Goal: Information Seeking & Learning: Learn about a topic

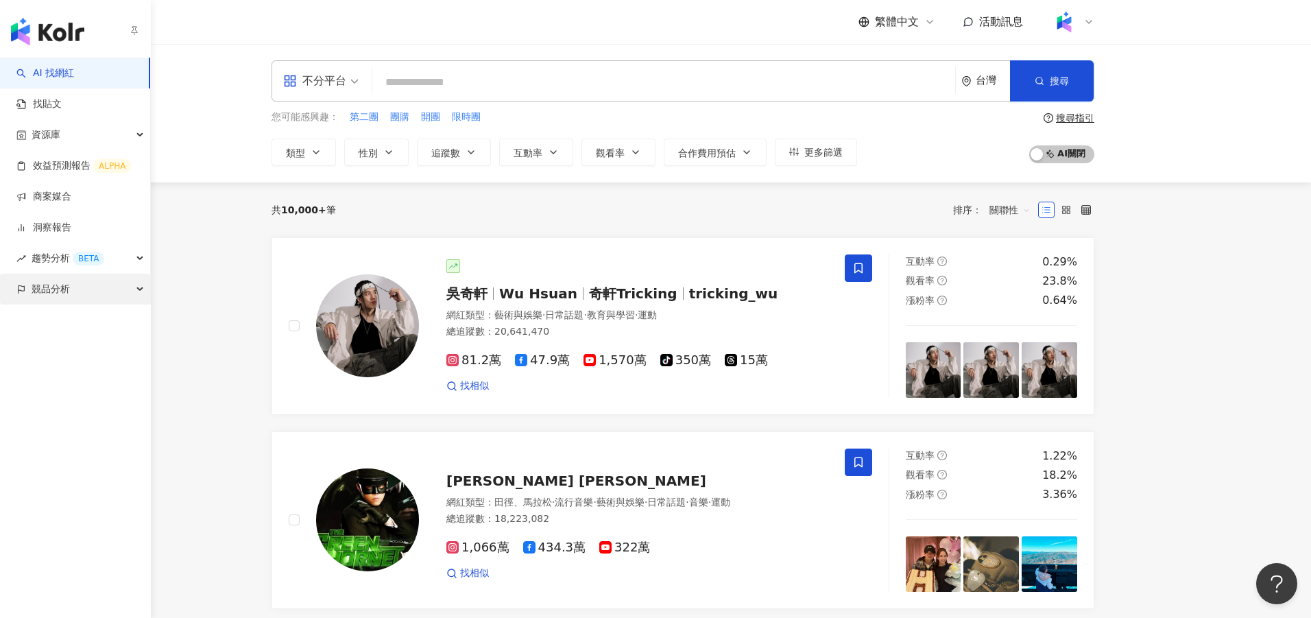
click at [102, 287] on div "競品分析" at bounding box center [75, 289] width 150 height 31
click at [100, 346] on link "關鍵字提及分析" at bounding box center [66, 351] width 67 height 14
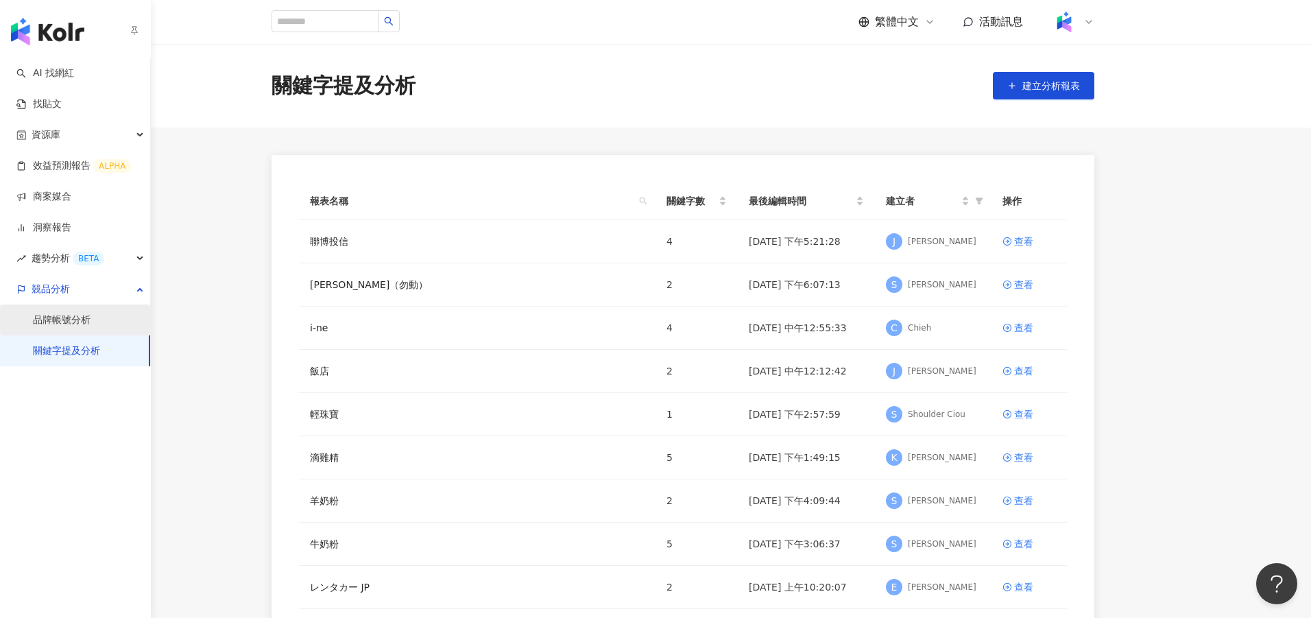
click at [91, 322] on link "品牌帳號分析" at bounding box center [62, 320] width 58 height 14
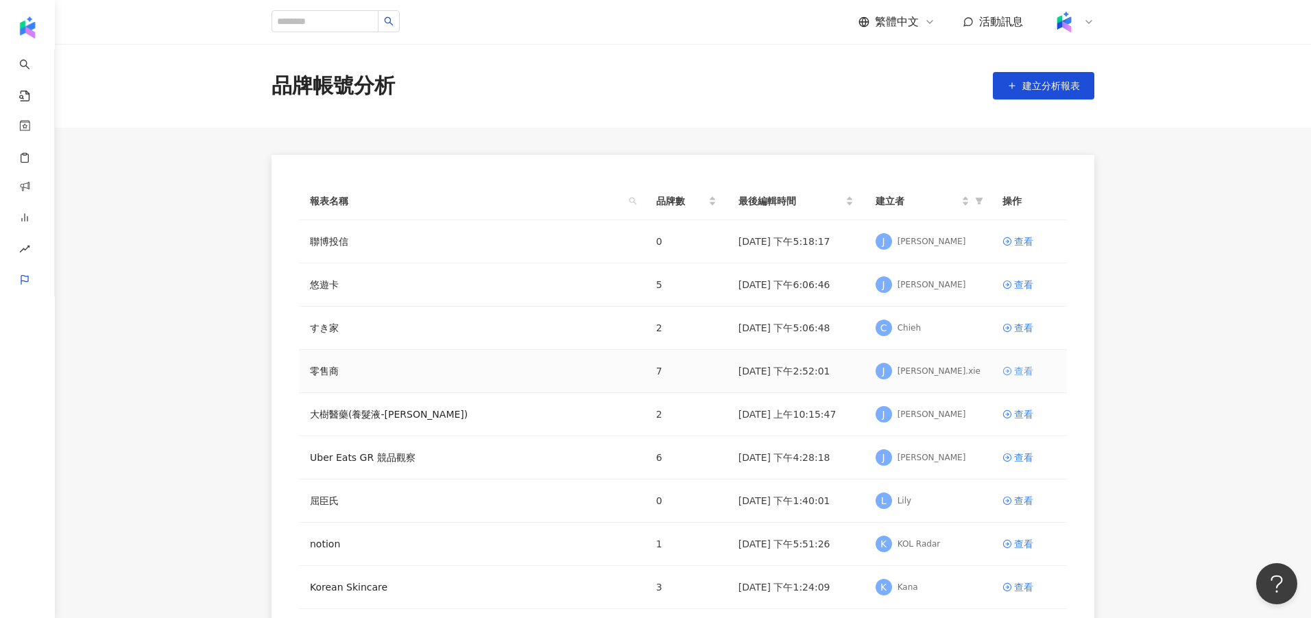
click at [1025, 371] on div "查看" at bounding box center [1023, 371] width 19 height 15
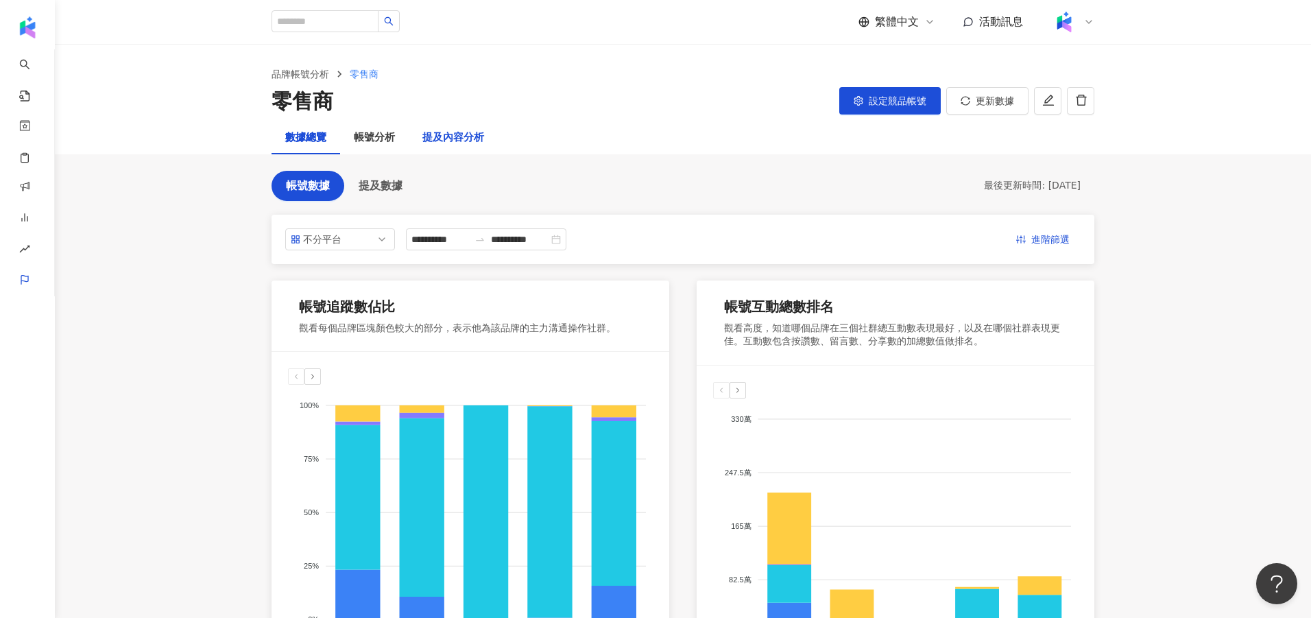
click at [458, 144] on div "提及內容分析" at bounding box center [454, 138] width 62 height 16
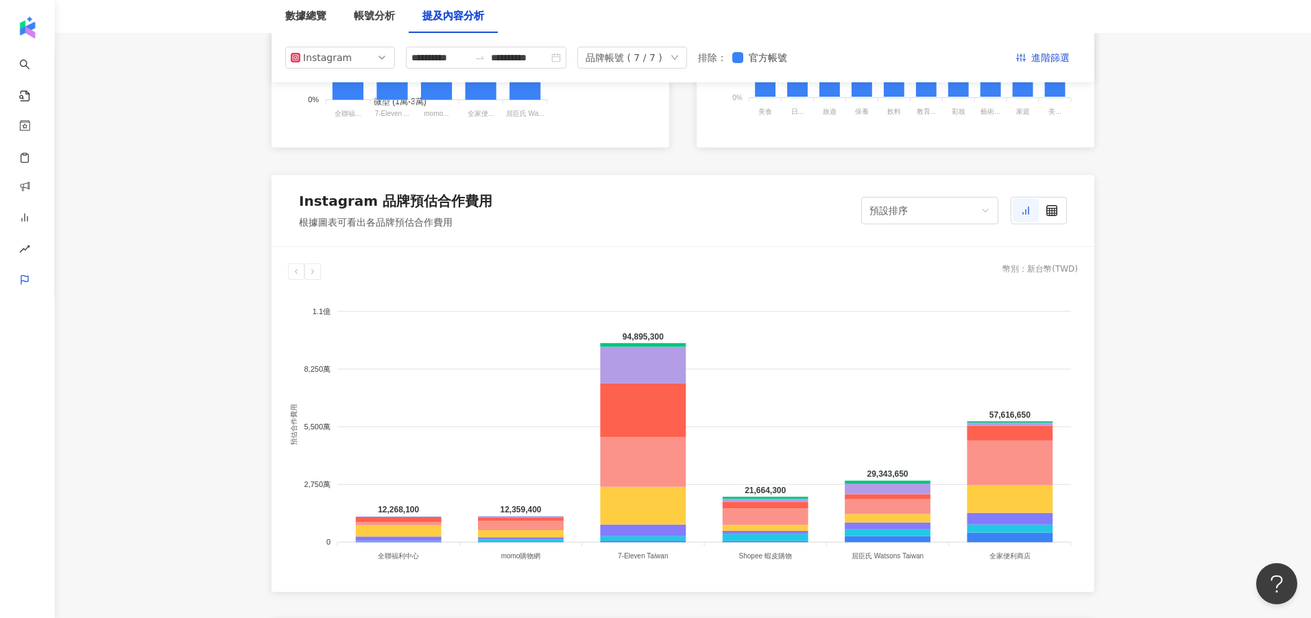
scroll to position [1038, 0]
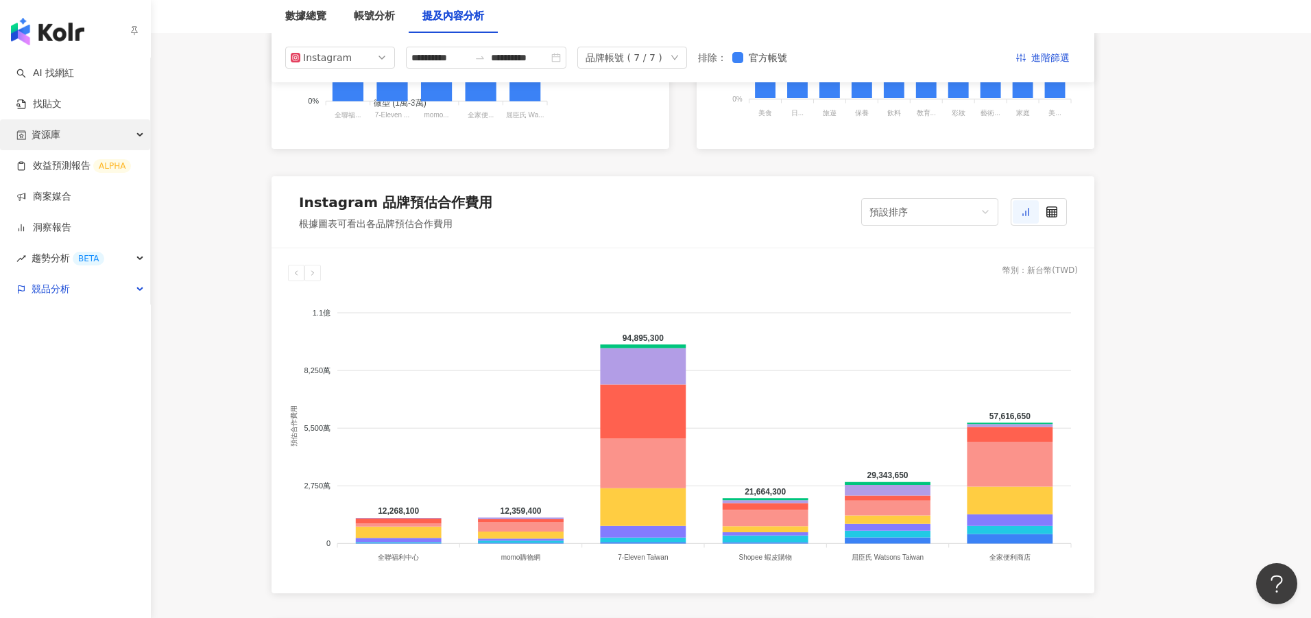
click at [88, 134] on div "資源庫" at bounding box center [75, 134] width 150 height 31
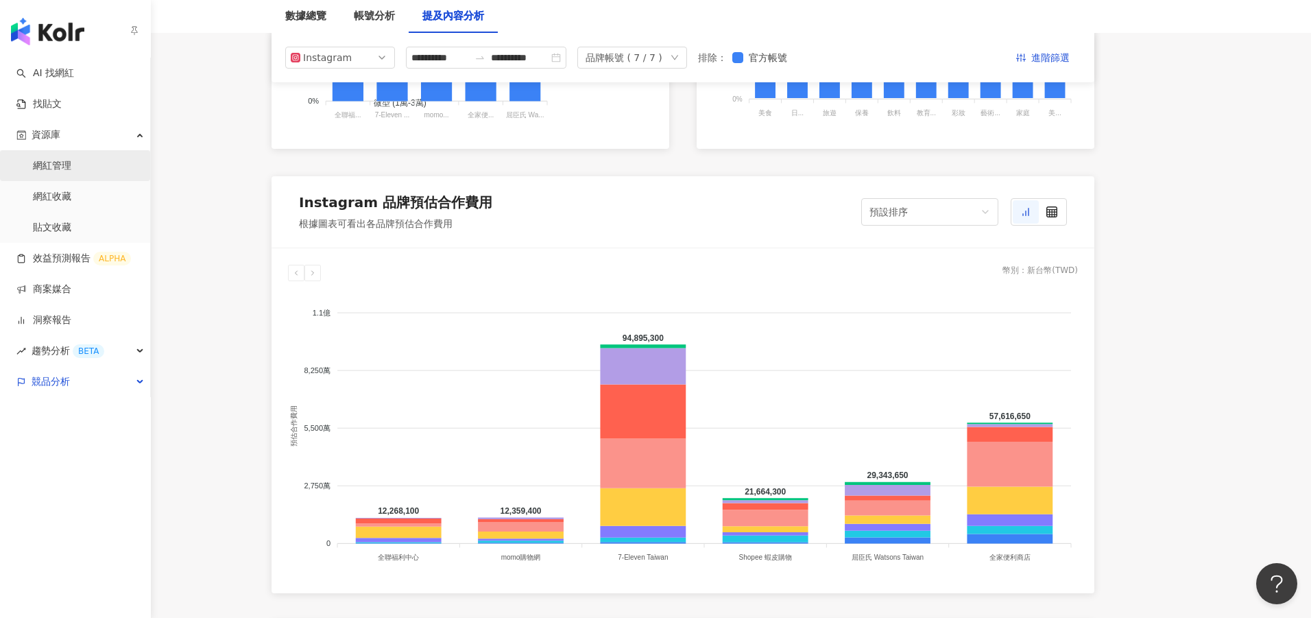
click at [71, 170] on link "網紅管理" at bounding box center [52, 166] width 38 height 14
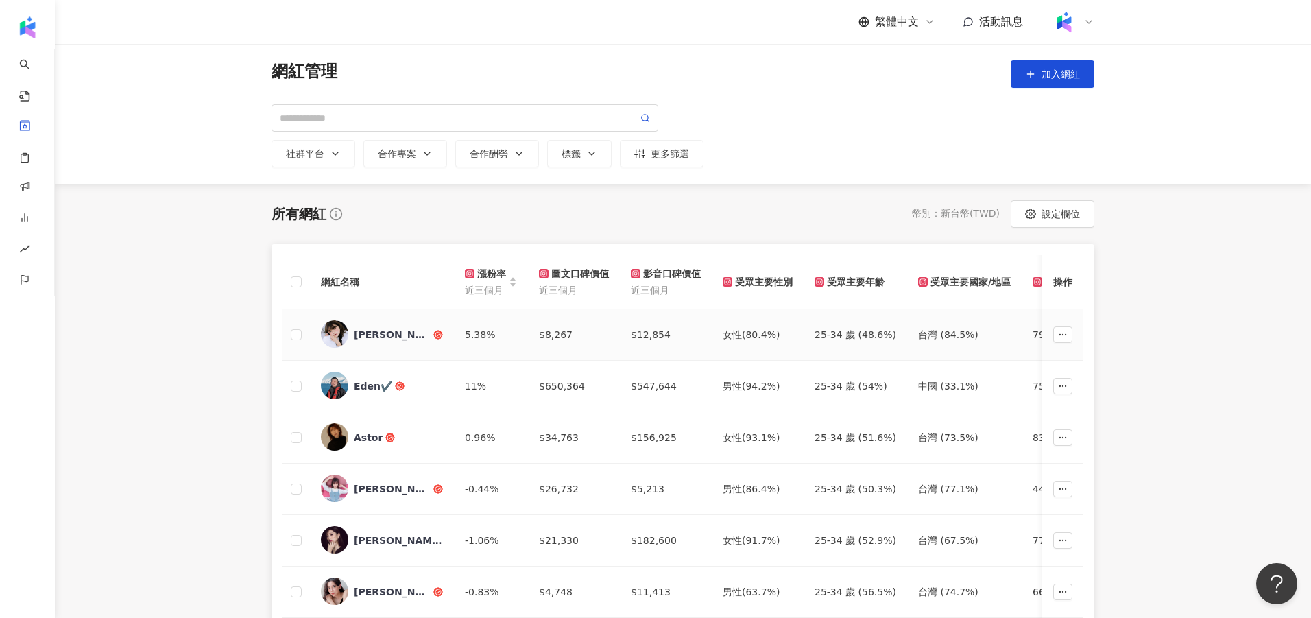
click at [356, 337] on div "[PERSON_NAME]" at bounding box center [392, 335] width 77 height 14
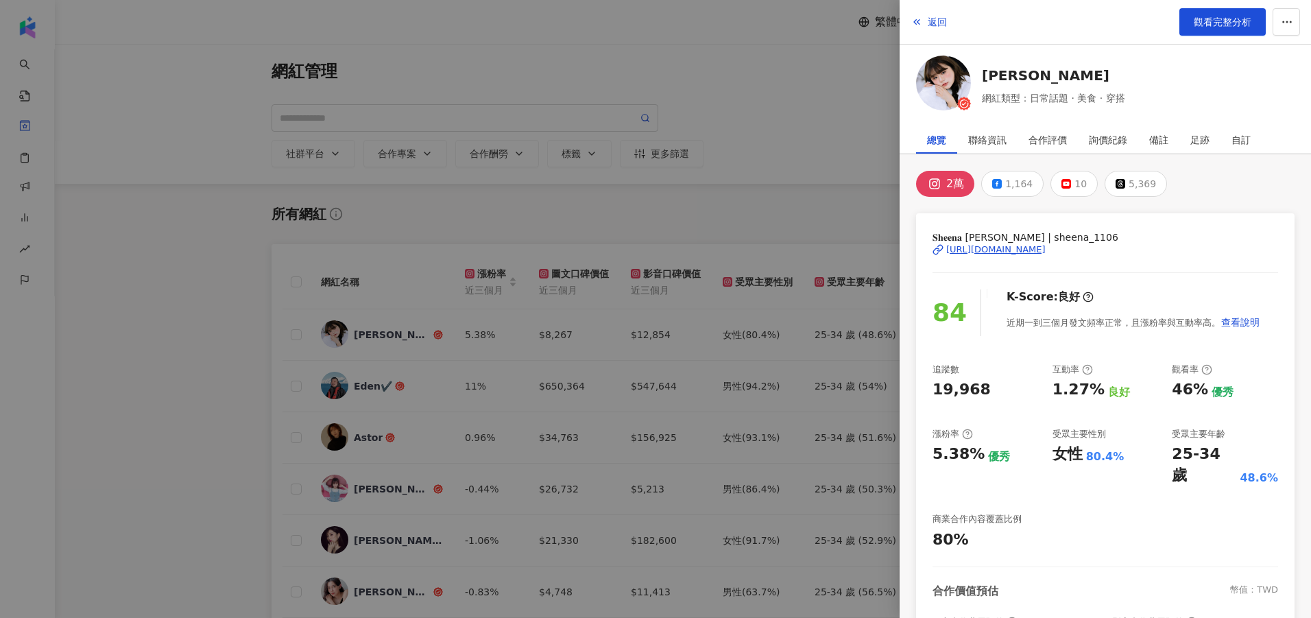
scroll to position [171, 0]
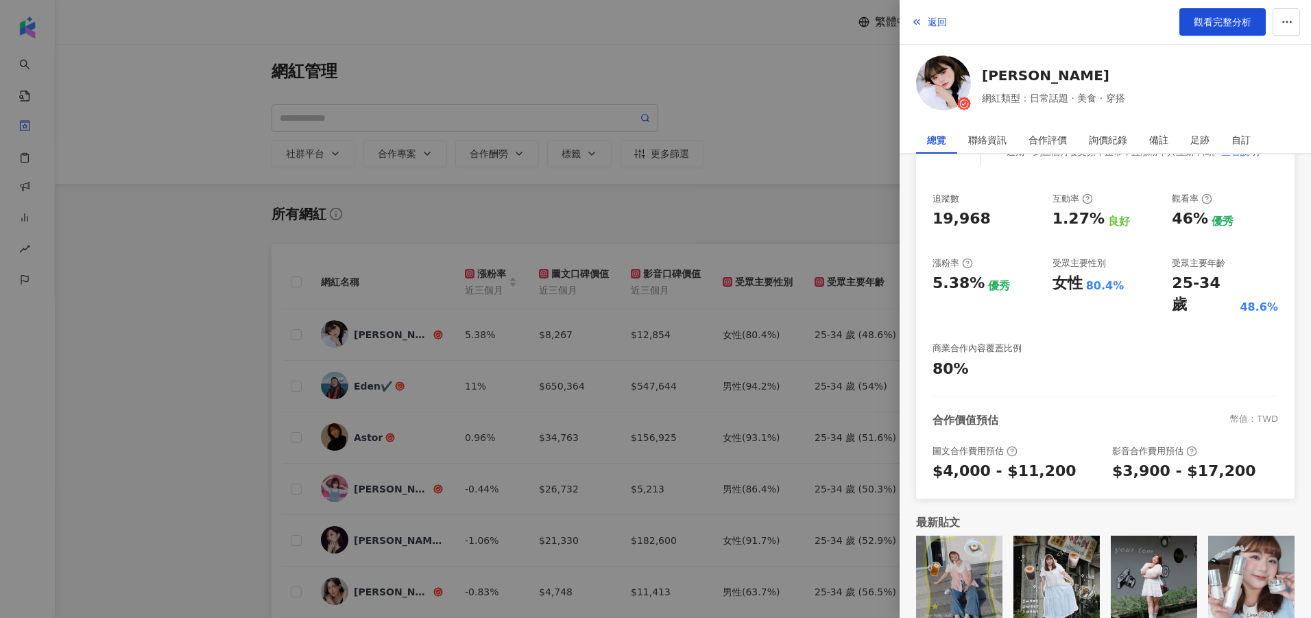
click at [765, 378] on div at bounding box center [655, 309] width 1311 height 618
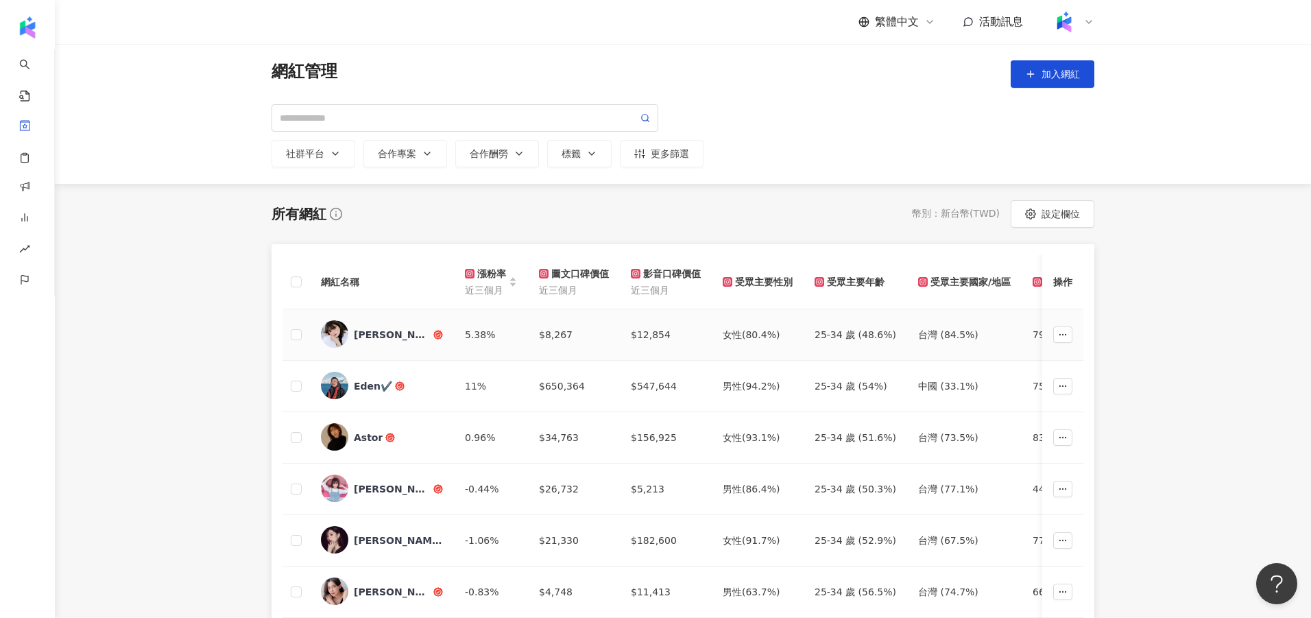
click at [405, 346] on div "[PERSON_NAME]" at bounding box center [382, 334] width 122 height 29
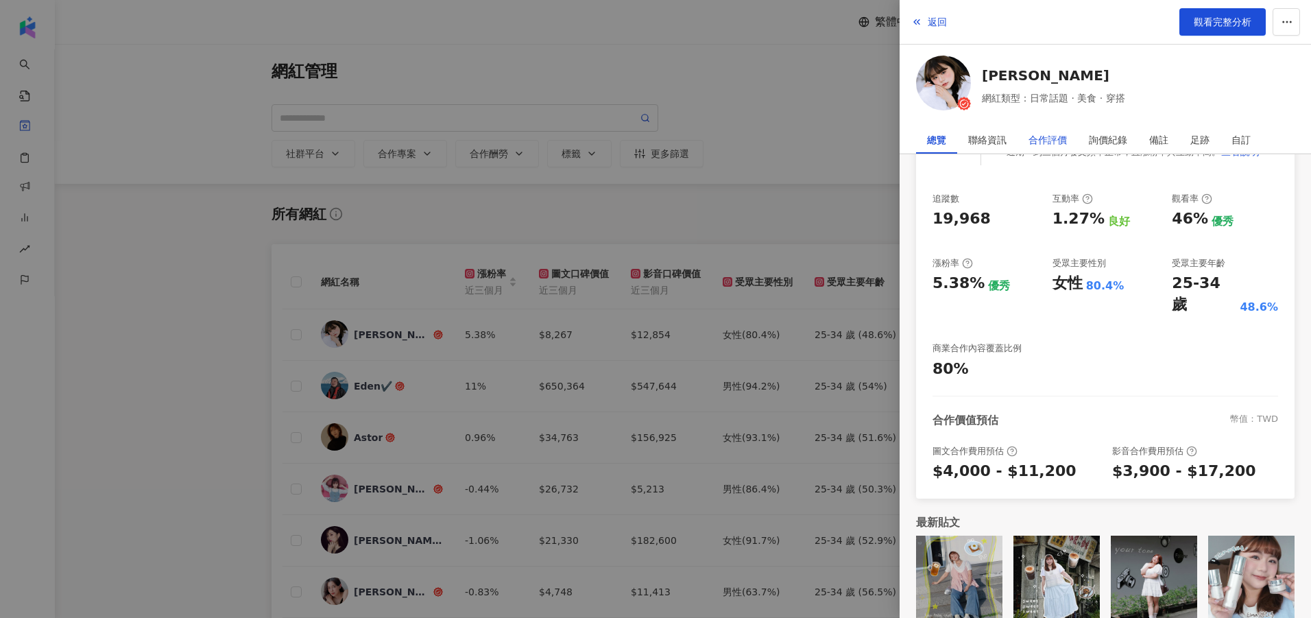
click at [1054, 145] on div "合作評價" at bounding box center [1048, 139] width 38 height 27
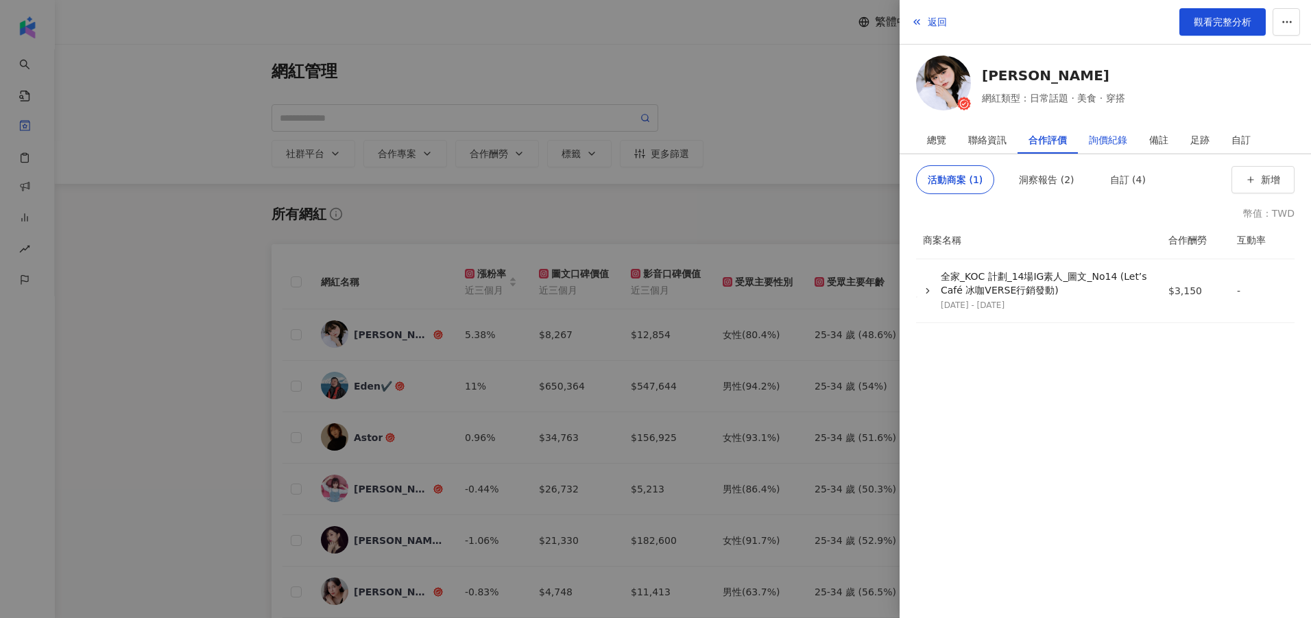
click at [1116, 140] on div "詢價紀錄" at bounding box center [1108, 139] width 38 height 27
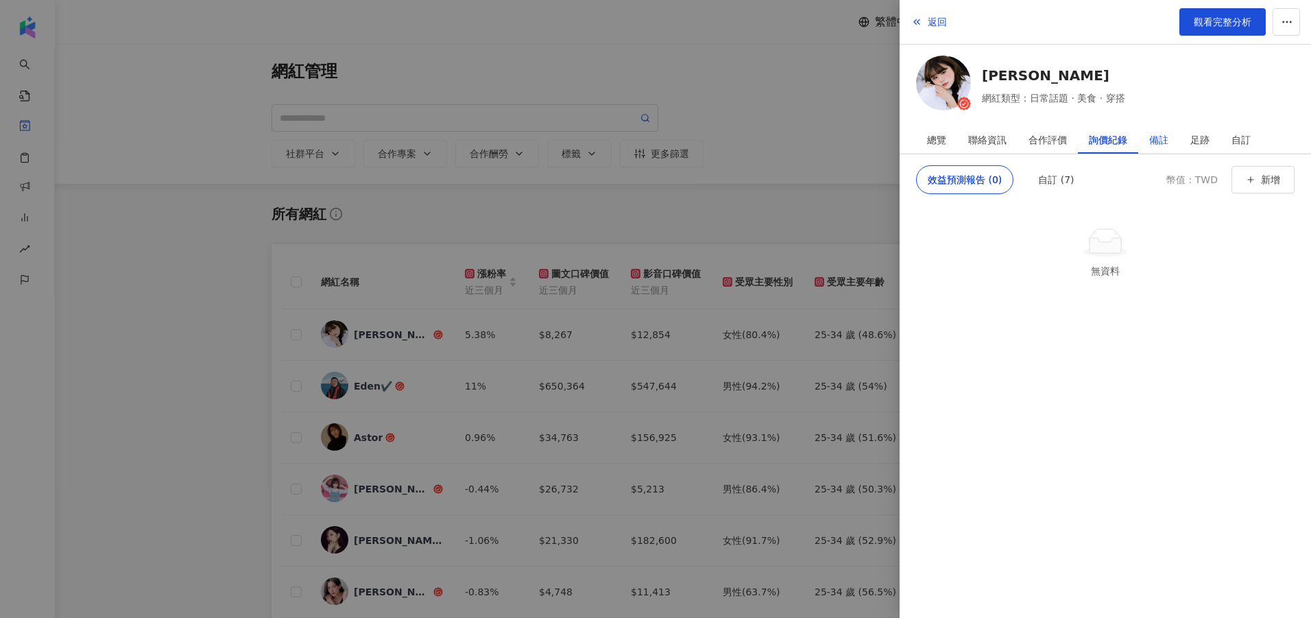
click at [1159, 141] on div "備註" at bounding box center [1159, 139] width 19 height 27
click at [1212, 139] on div "足跡" at bounding box center [1200, 139] width 41 height 27
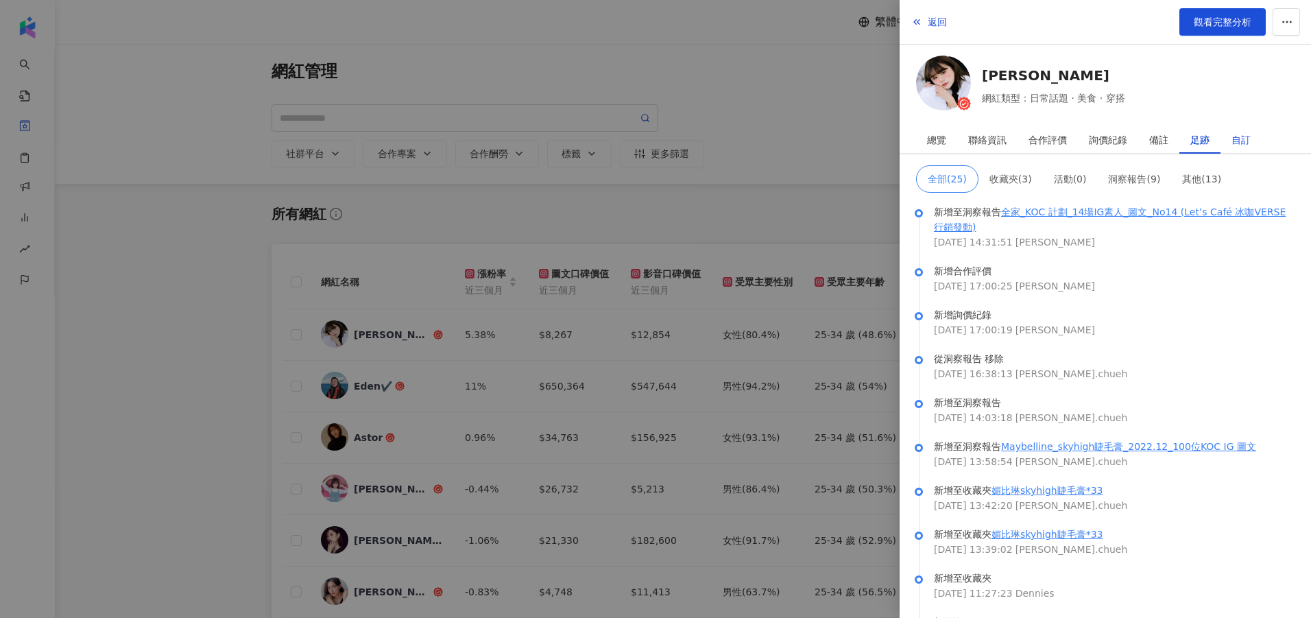
click at [1247, 139] on div "自訂" at bounding box center [1241, 139] width 19 height 27
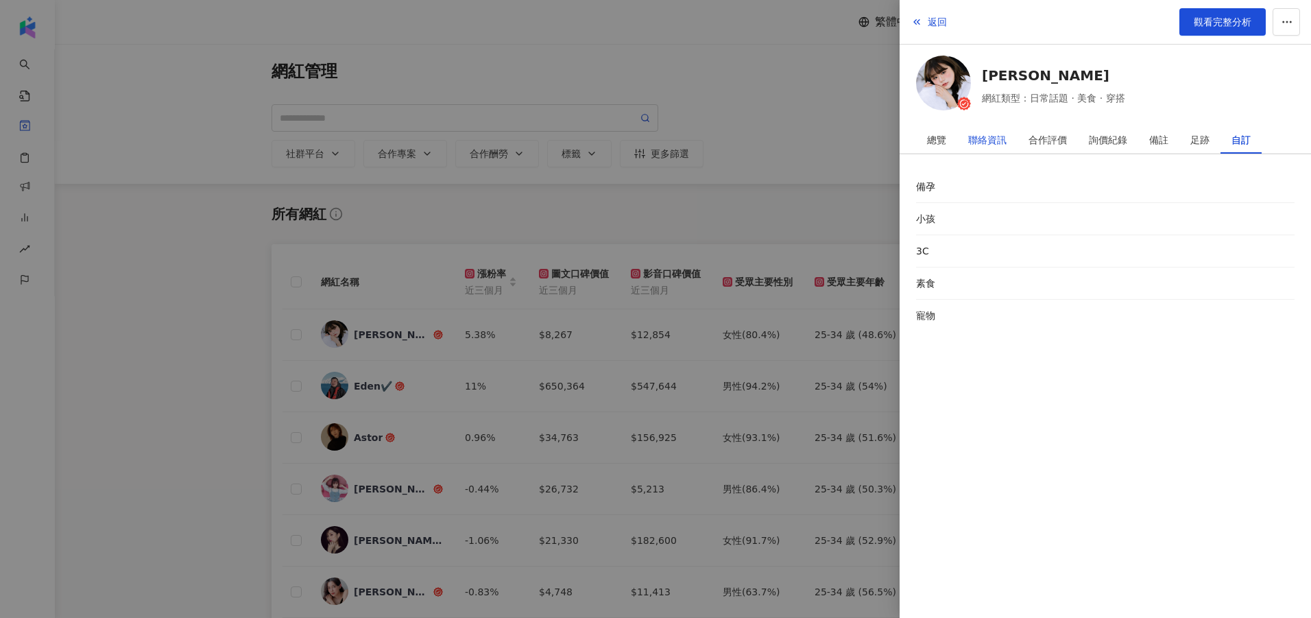
click at [1001, 139] on div "聯絡資訊" at bounding box center [988, 139] width 38 height 27
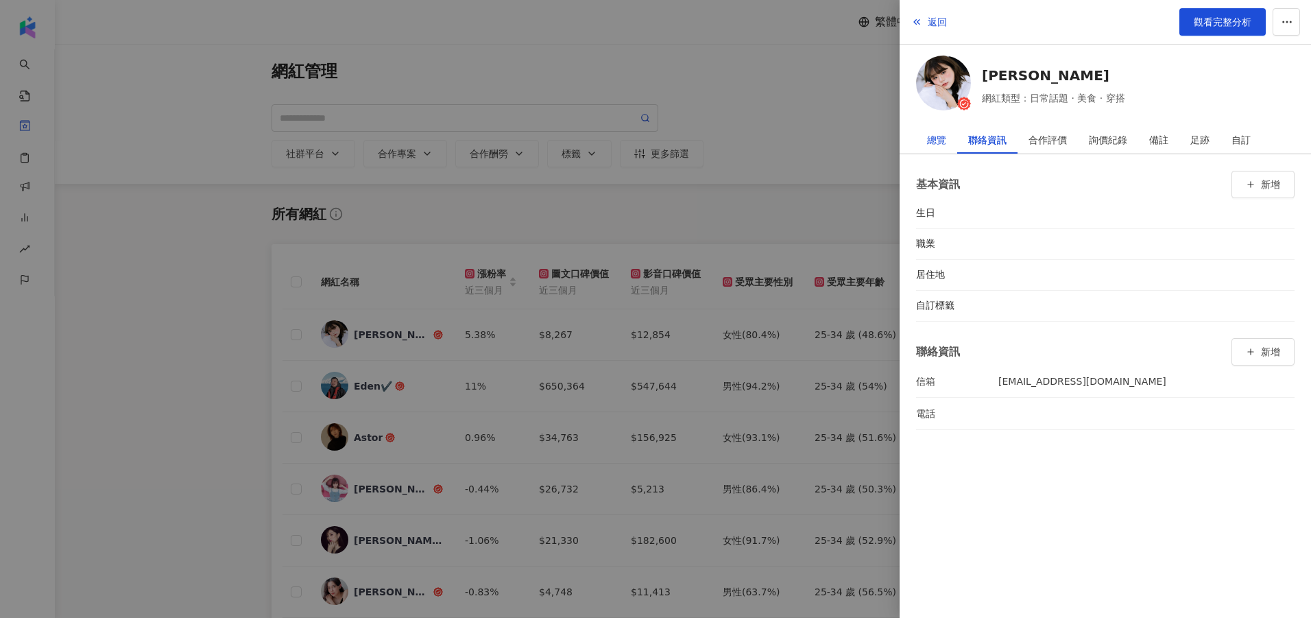
click at [940, 139] on div "總覽" at bounding box center [936, 139] width 19 height 27
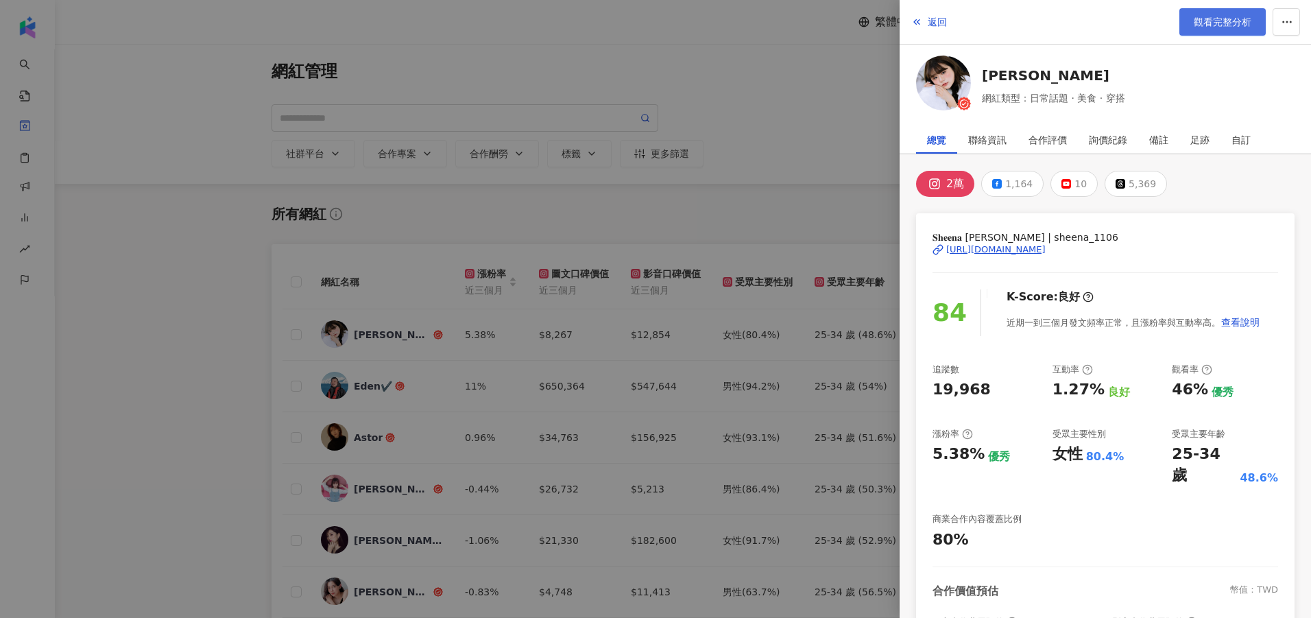
click at [1235, 25] on span "觀看完整分析" at bounding box center [1223, 21] width 58 height 11
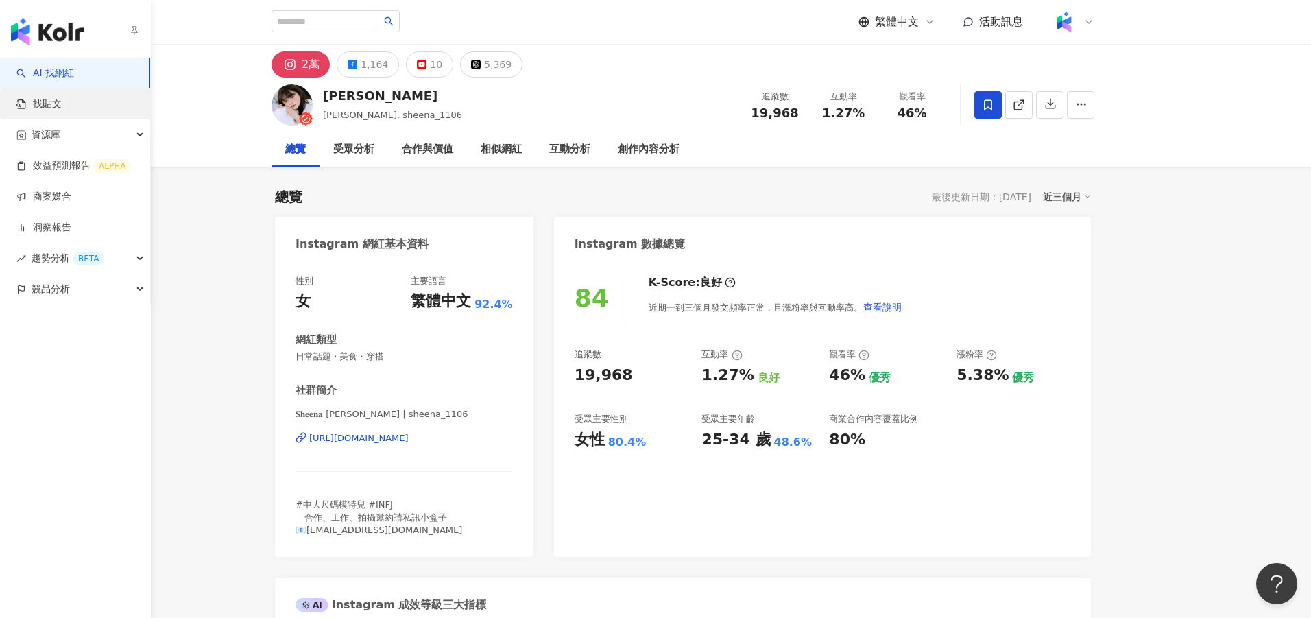
click at [47, 108] on link "找貼文" at bounding box center [38, 104] width 45 height 14
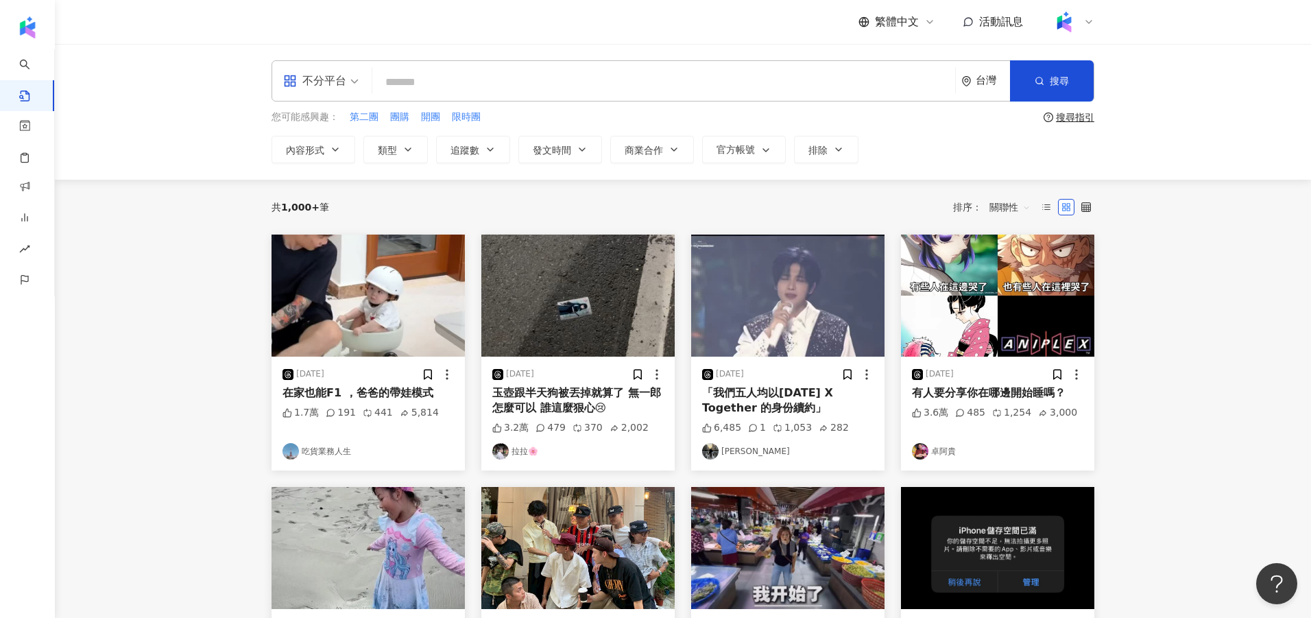
click at [348, 84] on span "不分平台" at bounding box center [320, 81] width 75 height 22
click at [341, 148] on div "Instagram" at bounding box center [326, 144] width 78 height 17
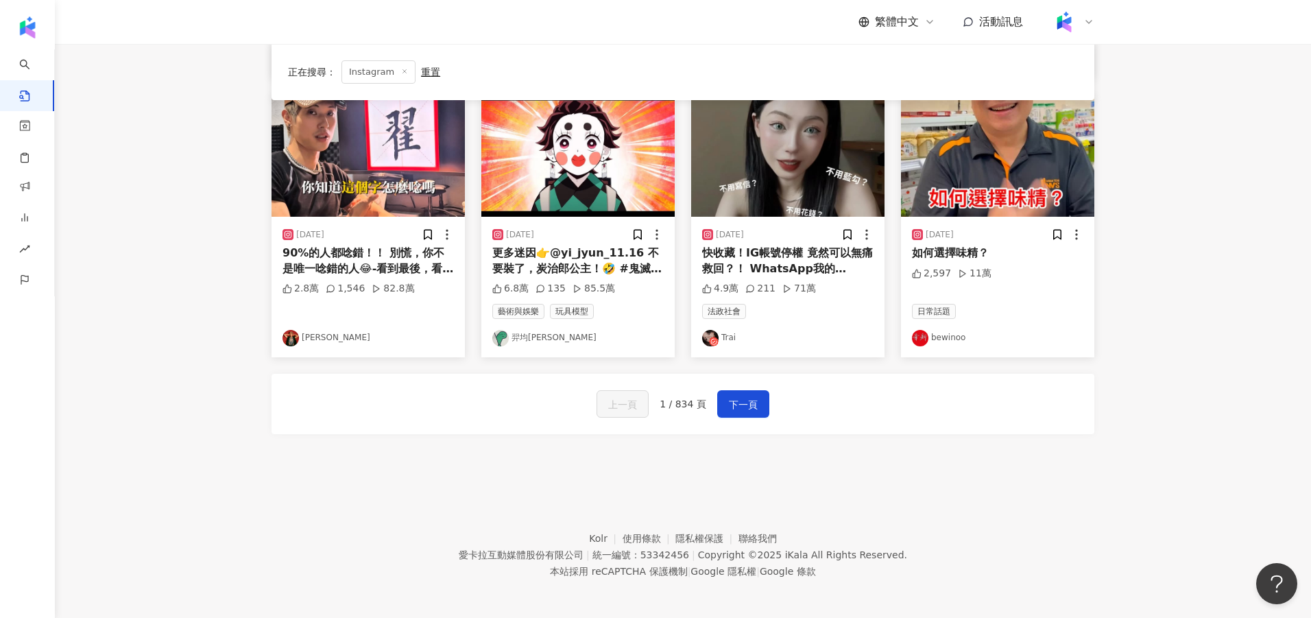
scroll to position [701, 0]
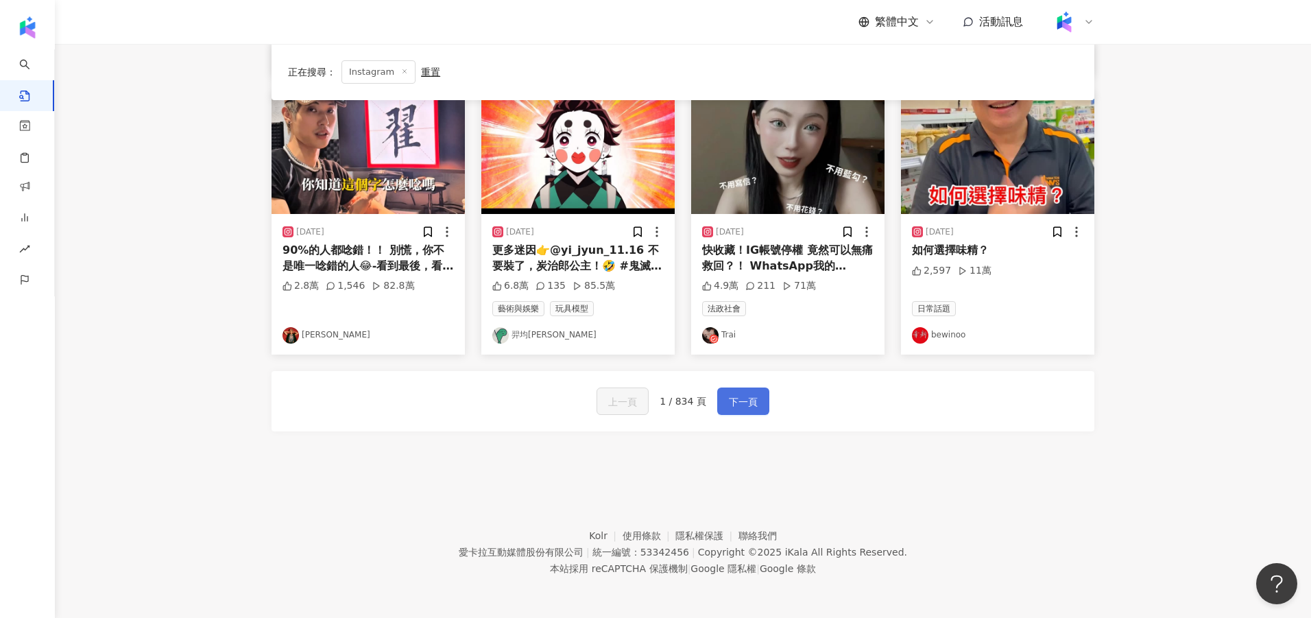
click at [717, 402] on button "下一頁" at bounding box center [743, 401] width 52 height 27
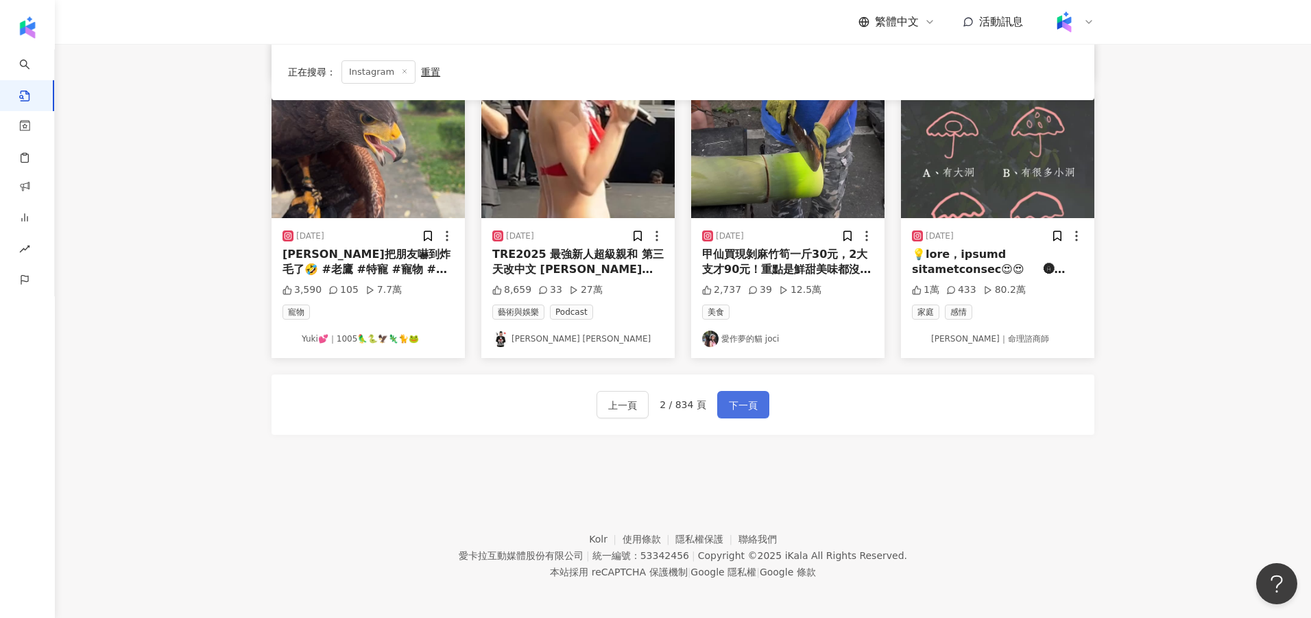
scroll to position [707, 0]
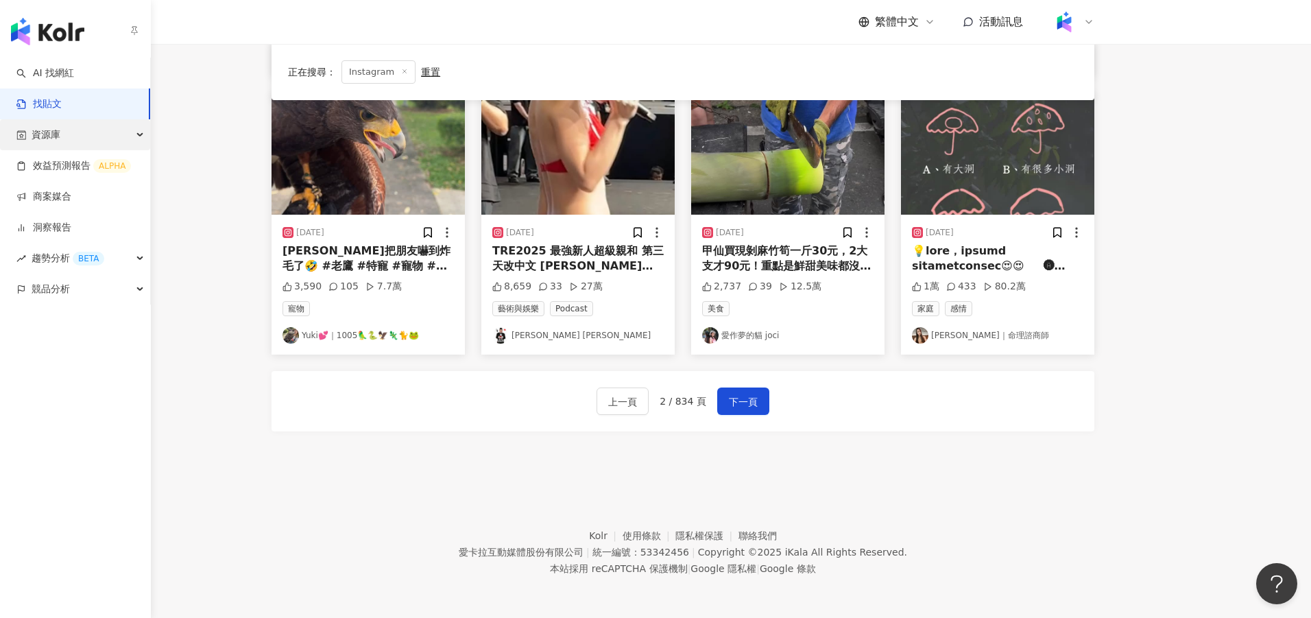
click at [43, 137] on span "資源庫" at bounding box center [46, 134] width 29 height 31
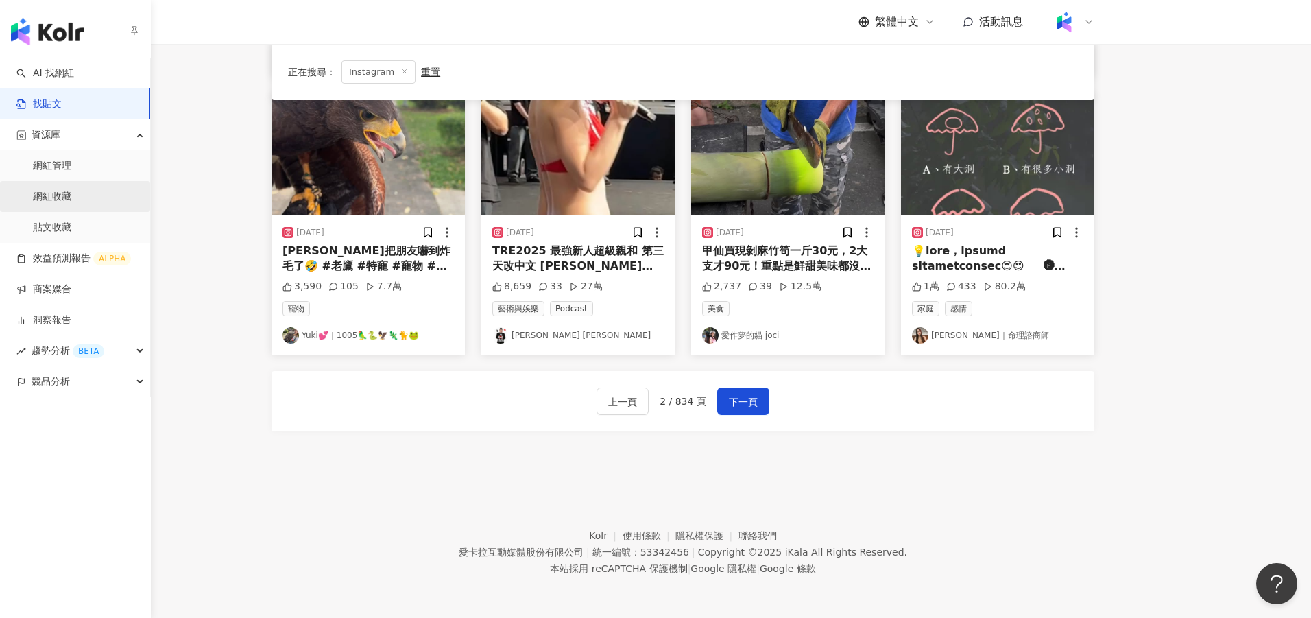
click at [71, 198] on link "網紅收藏" at bounding box center [52, 197] width 38 height 14
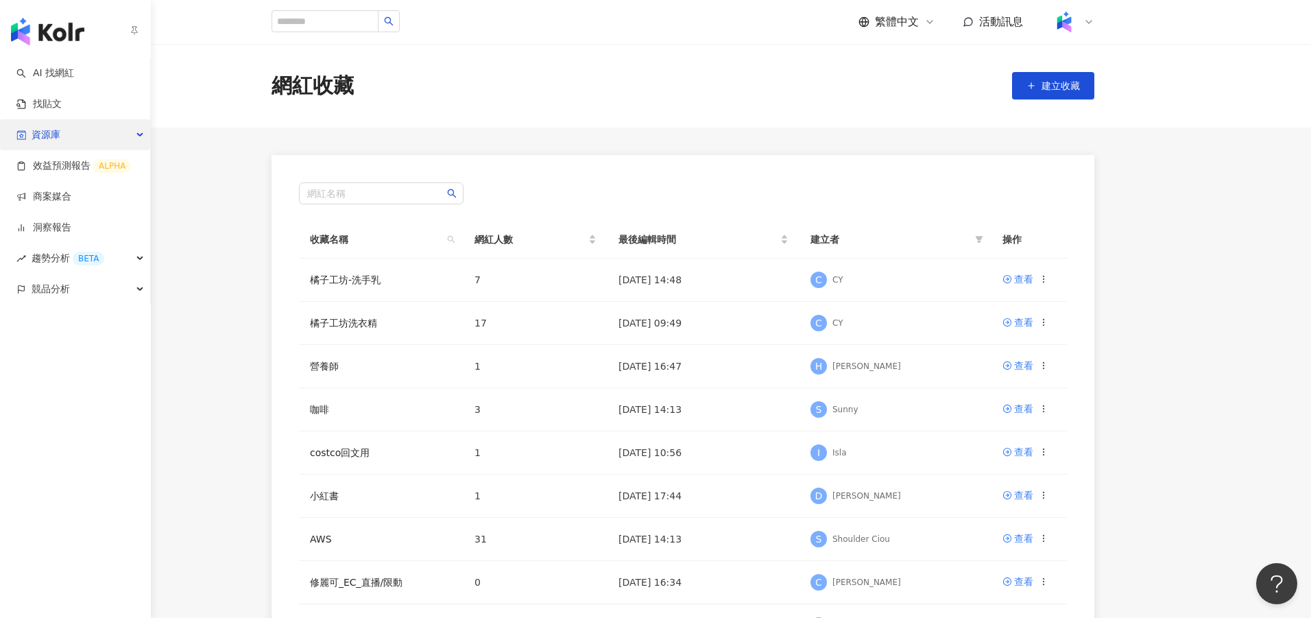
click at [58, 134] on span "資源庫" at bounding box center [46, 134] width 29 height 31
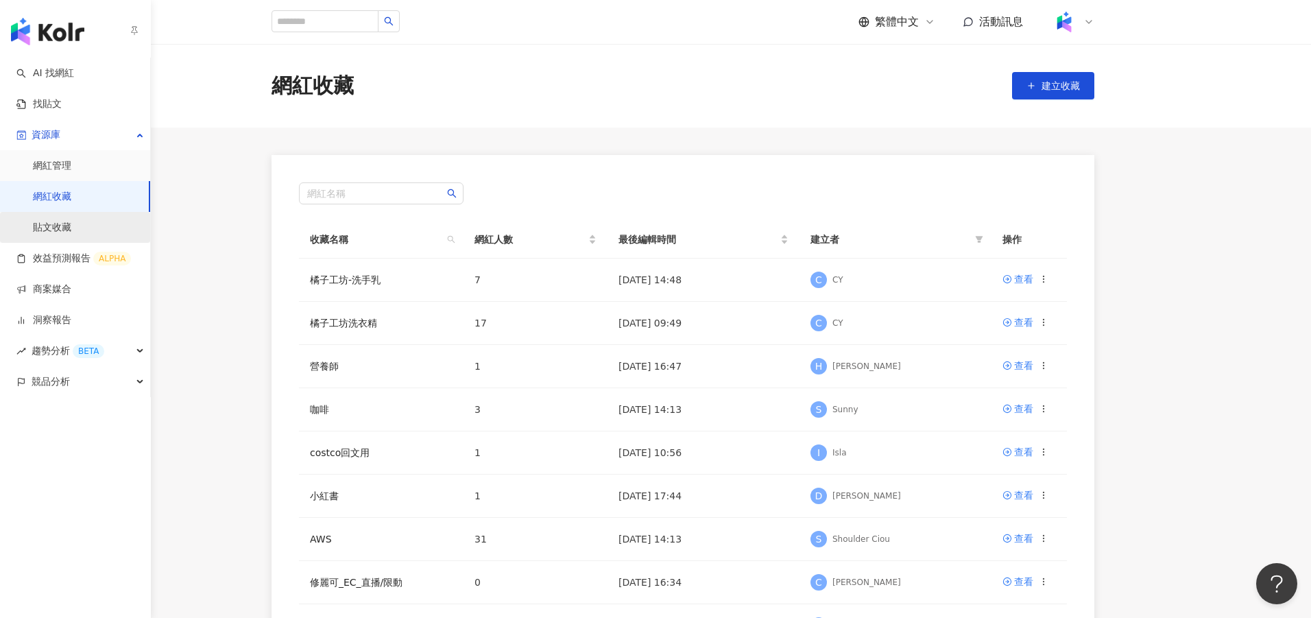
click at [71, 229] on link "貼文收藏" at bounding box center [52, 228] width 38 height 14
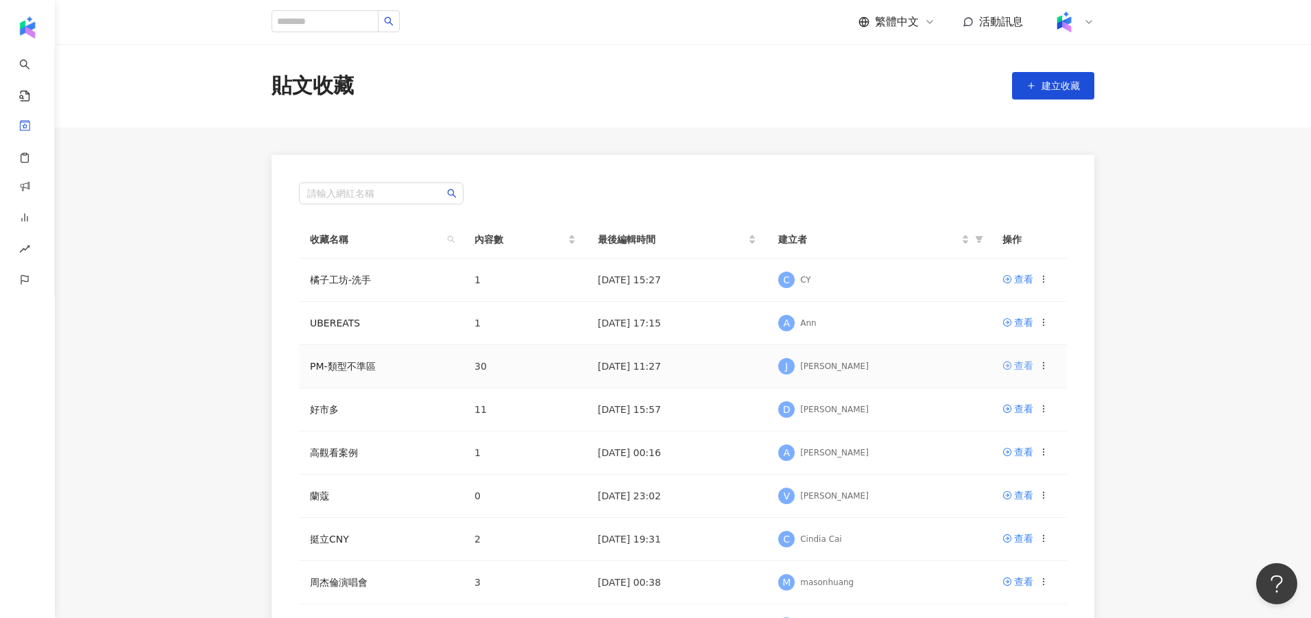
click at [1023, 363] on div "查看" at bounding box center [1023, 365] width 19 height 15
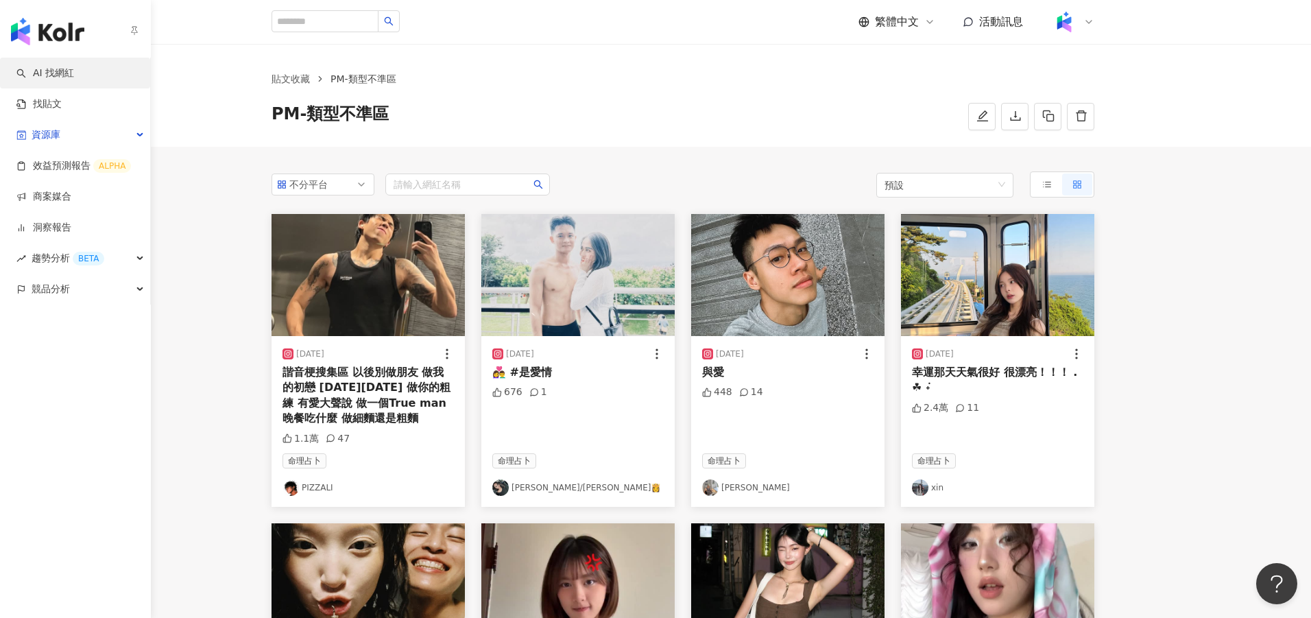
click at [72, 75] on link "AI 找網紅" at bounding box center [45, 74] width 58 height 14
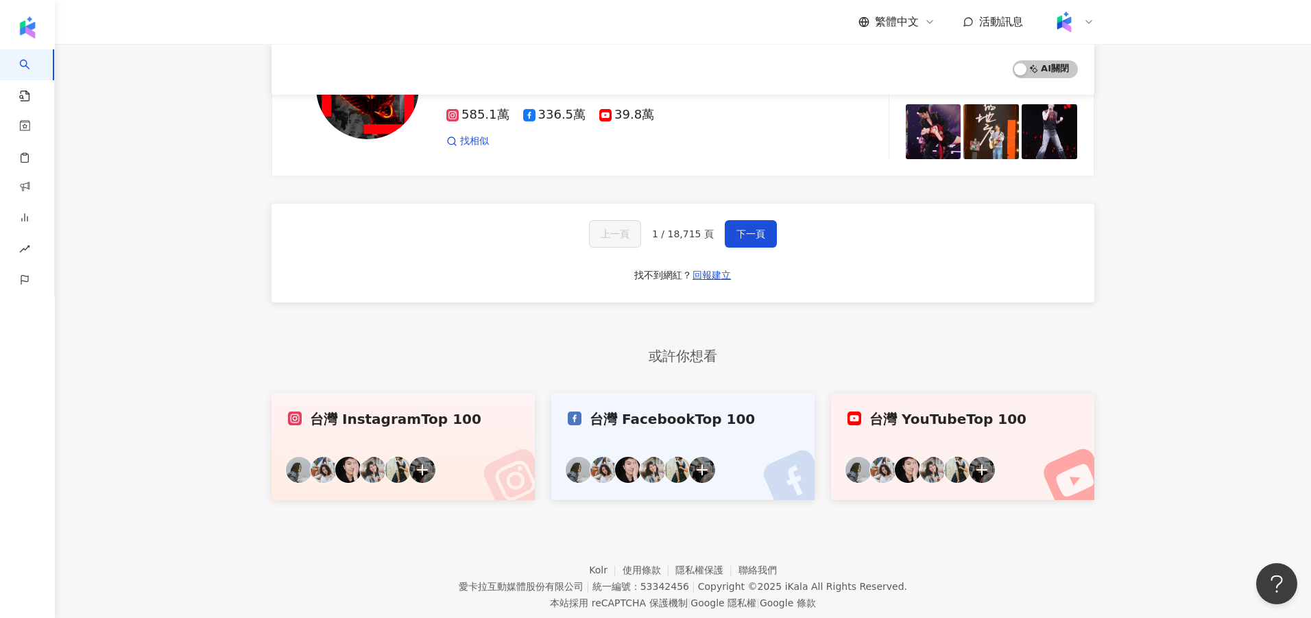
scroll to position [2403, 0]
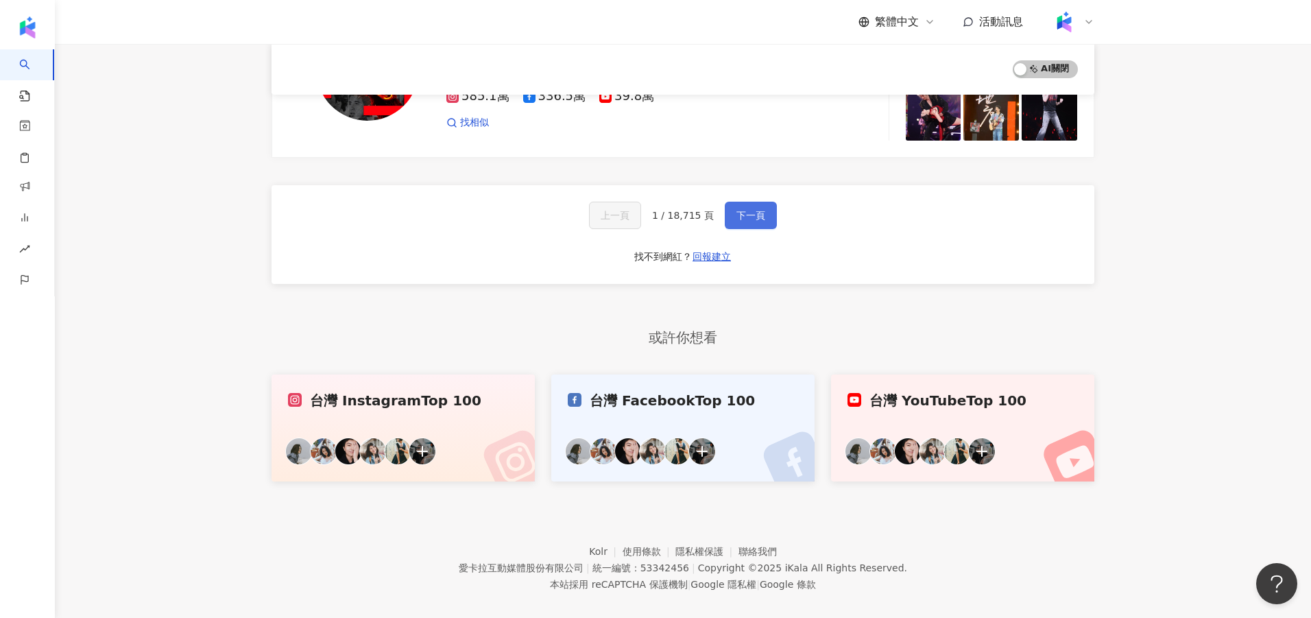
click at [744, 210] on span "下一頁" at bounding box center [751, 215] width 29 height 11
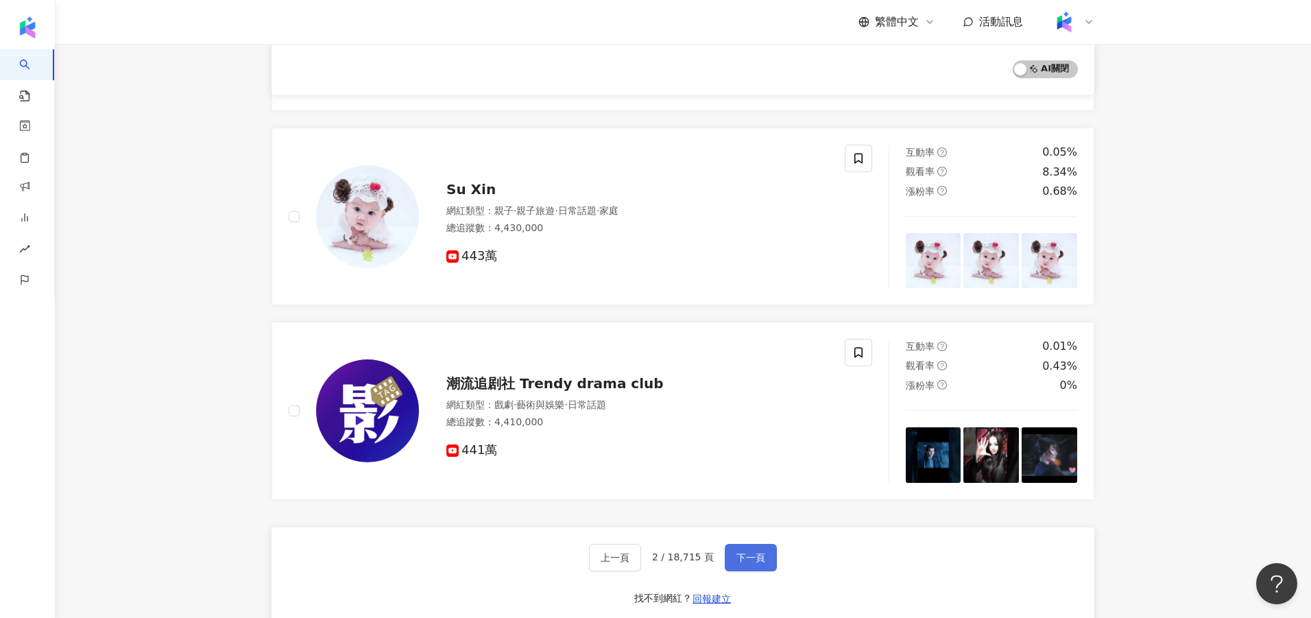
scroll to position [2443, 0]
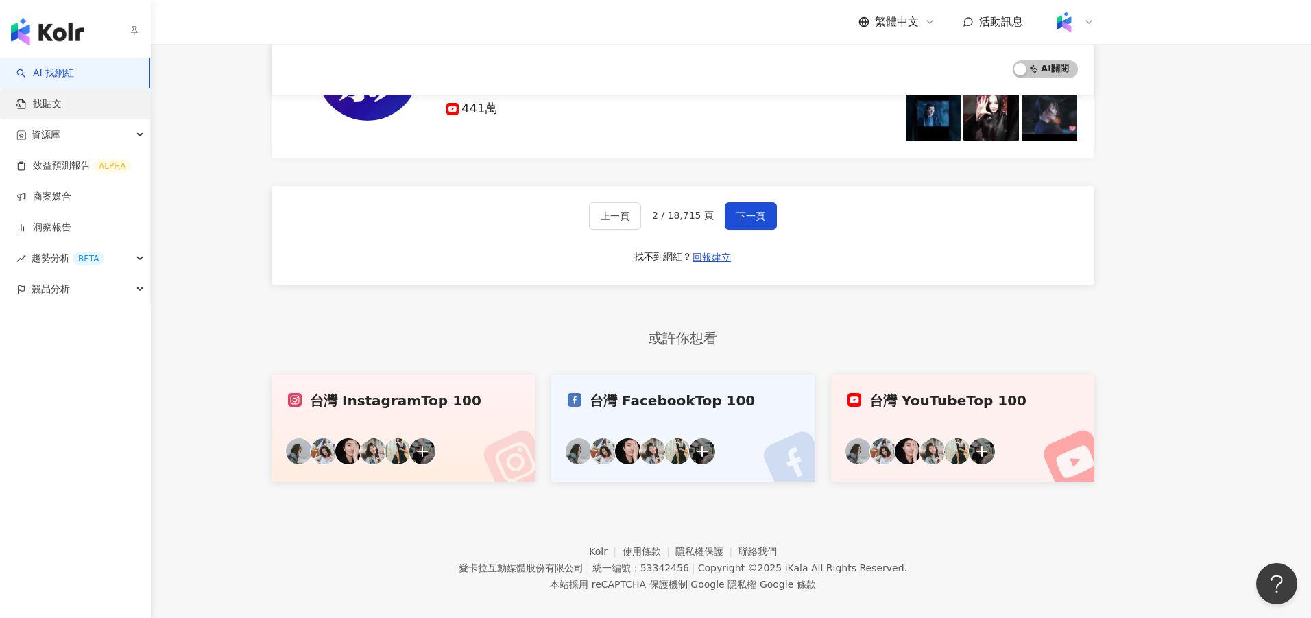
click at [62, 104] on link "找貼文" at bounding box center [38, 104] width 45 height 14
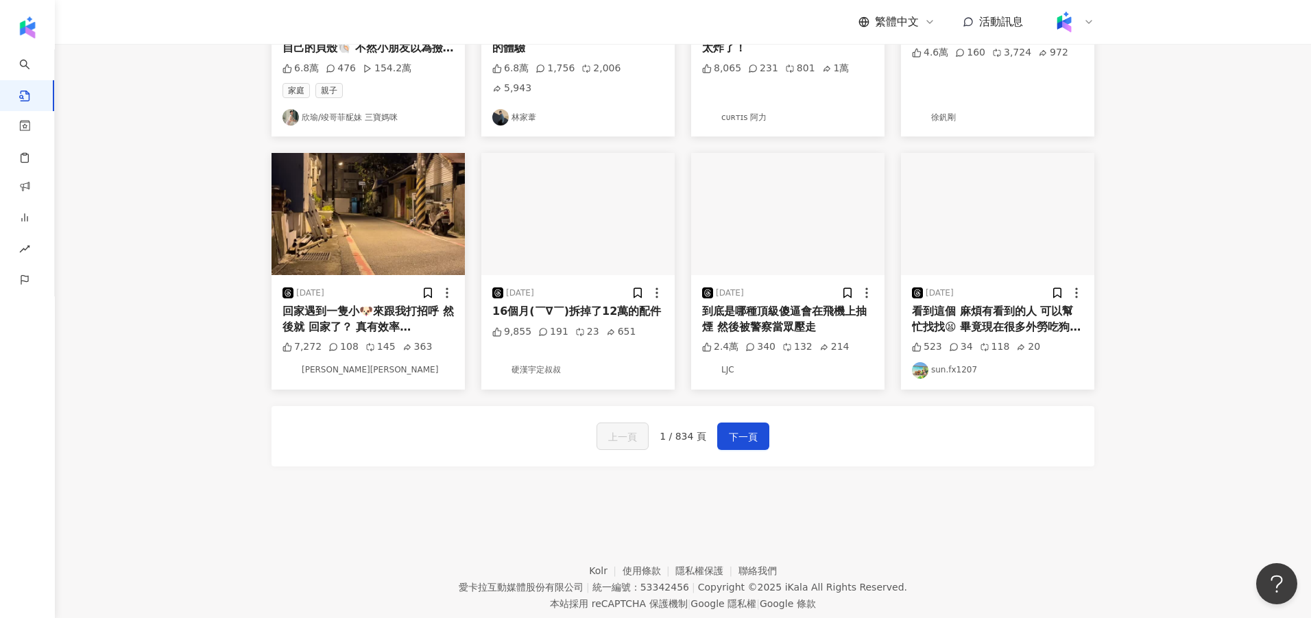
scroll to position [648, 0]
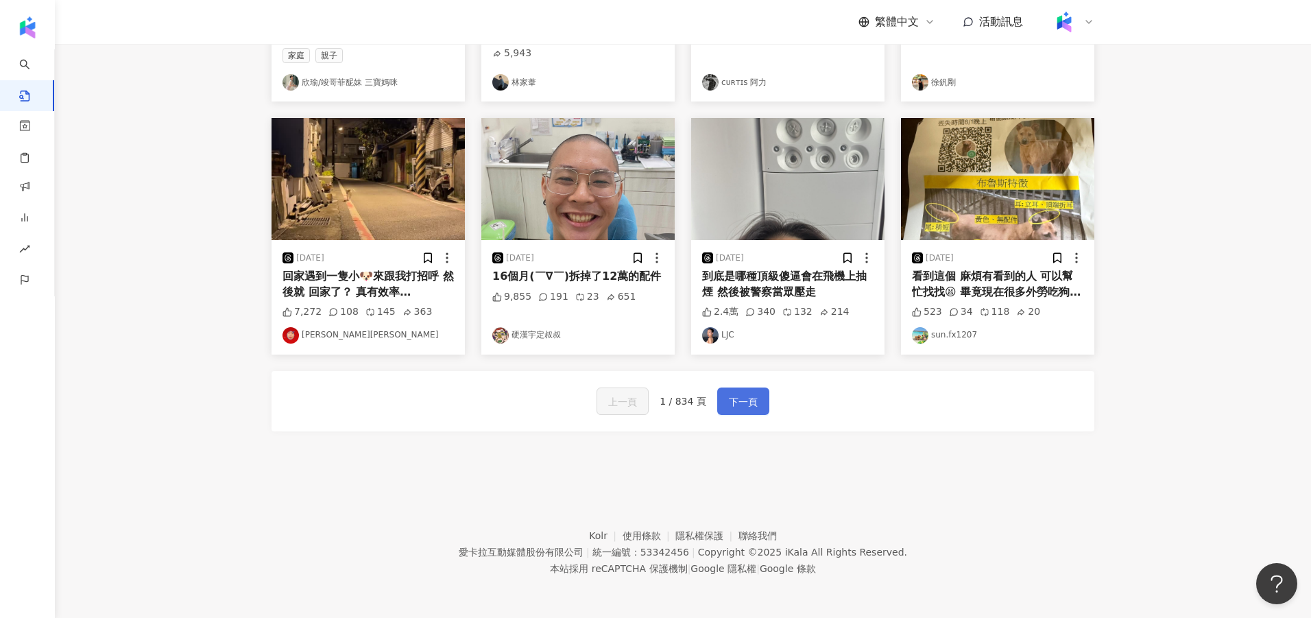
click at [738, 394] on span "下一頁" at bounding box center [743, 402] width 29 height 16
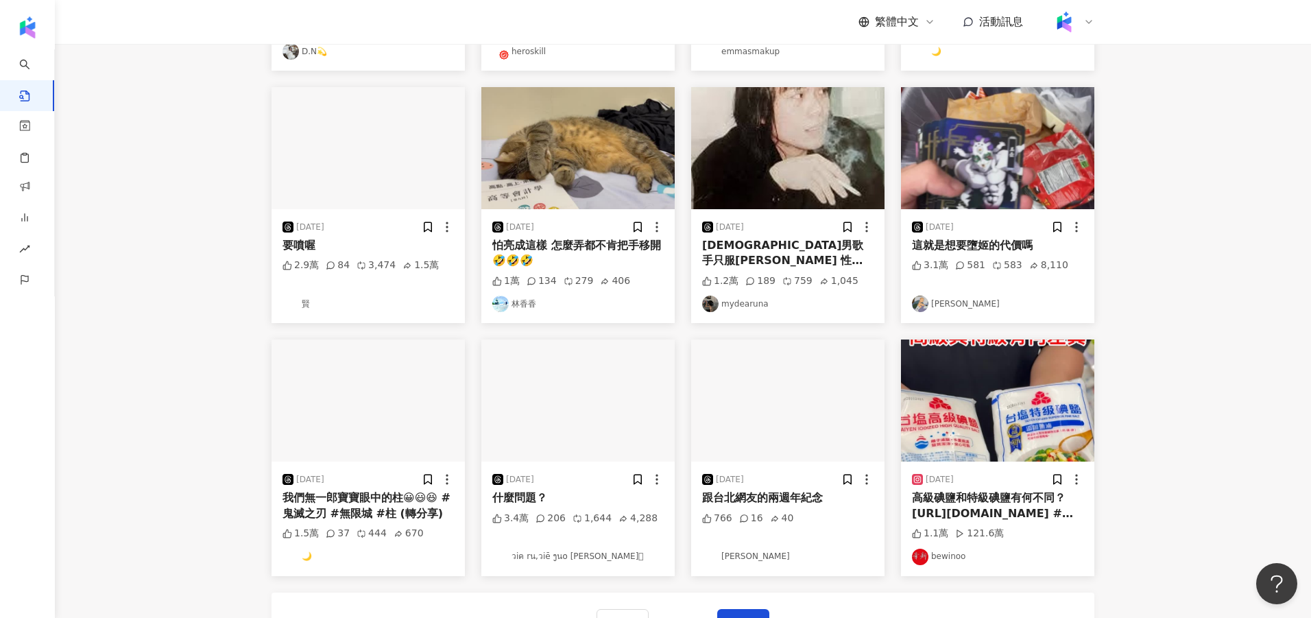
scroll to position [621, 0]
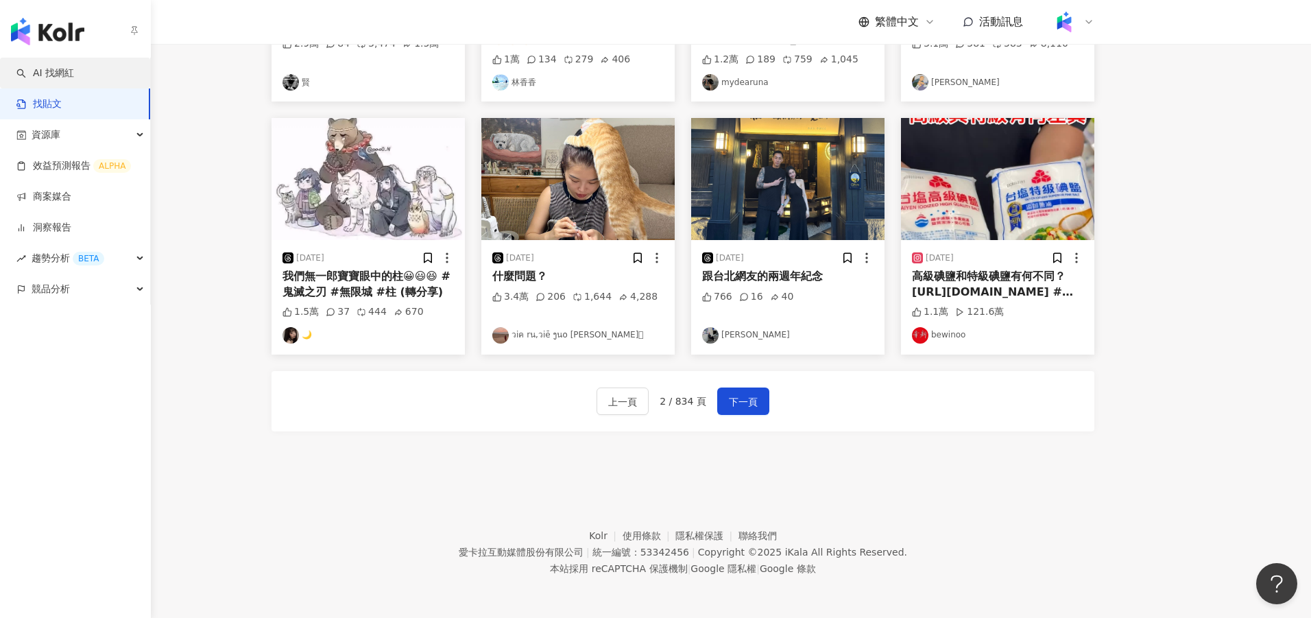
click at [60, 71] on link "AI 找網紅" at bounding box center [45, 74] width 58 height 14
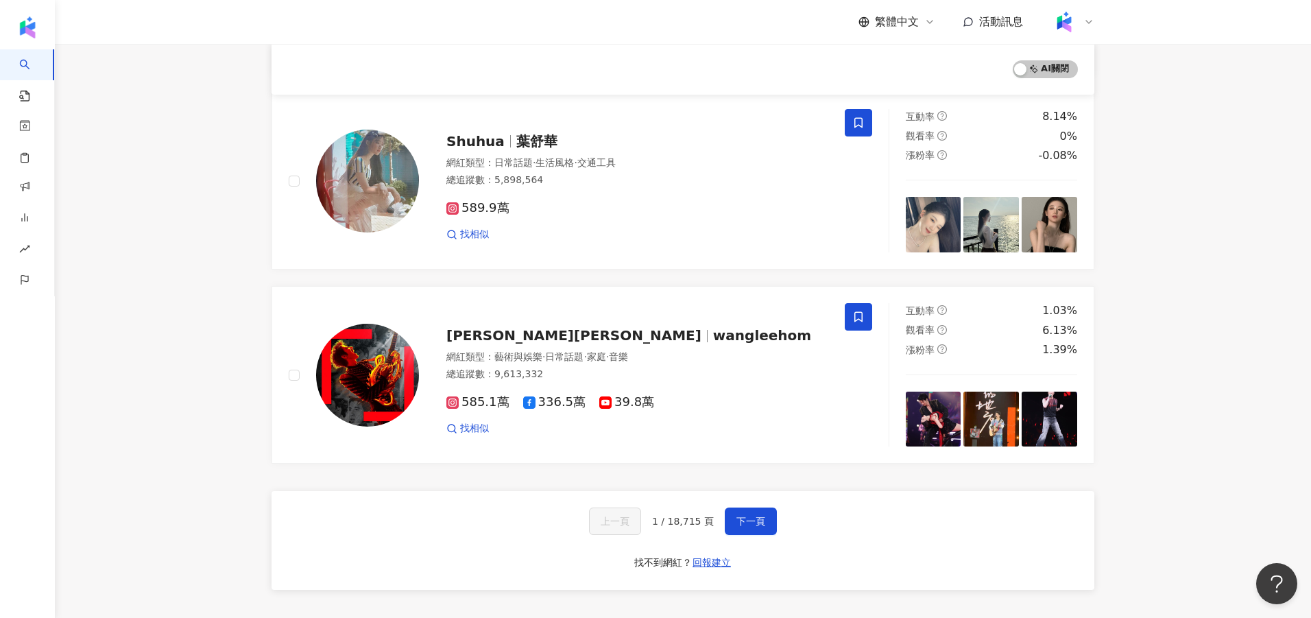
scroll to position [2127, 0]
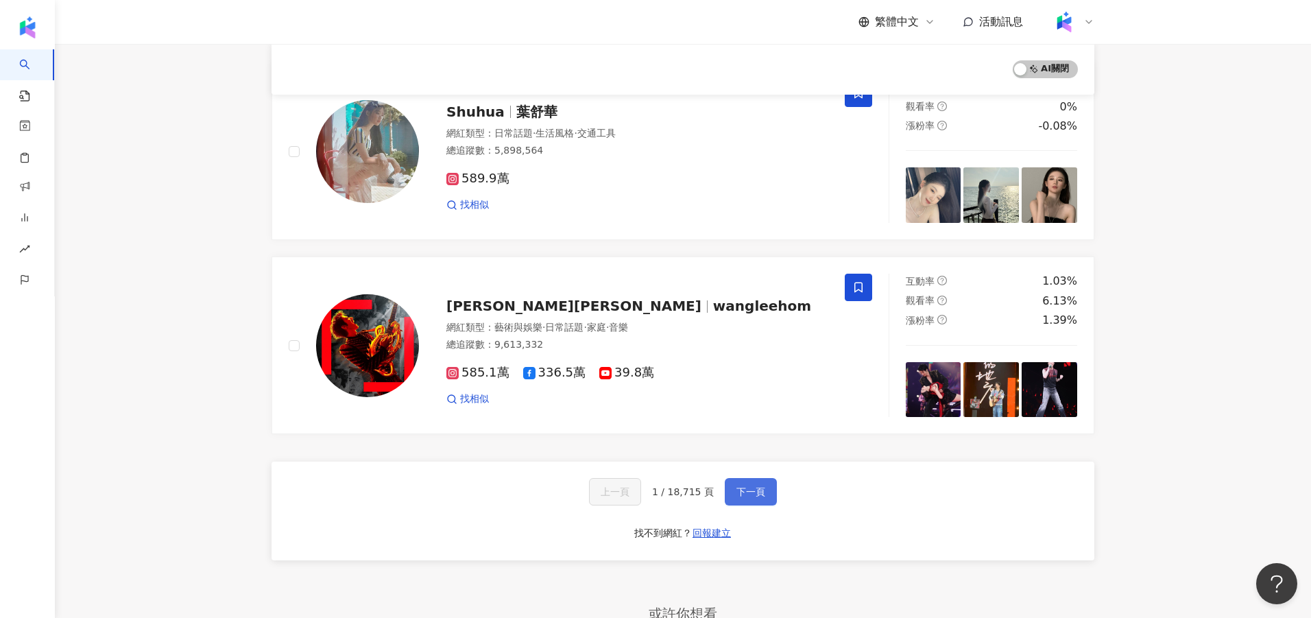
click at [749, 486] on span "下一頁" at bounding box center [751, 491] width 29 height 11
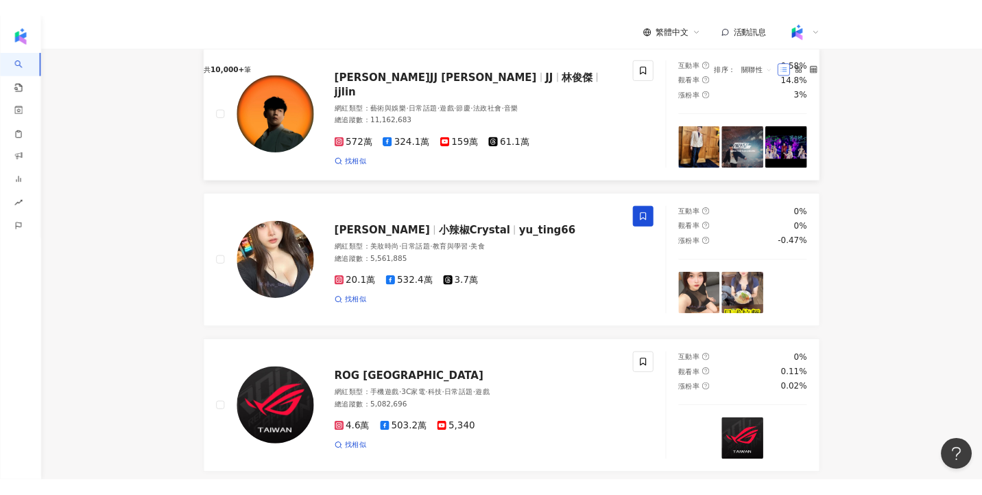
scroll to position [0, 0]
